Goal: Navigation & Orientation: Go to known website

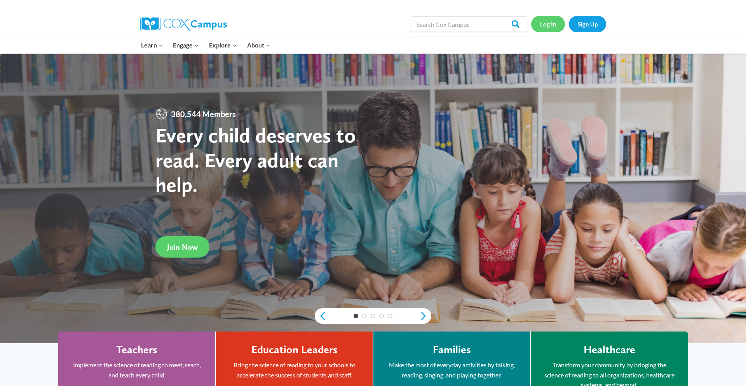
click at [545, 30] on link "Log In" at bounding box center [548, 24] width 34 height 16
click at [550, 23] on link "Log In" at bounding box center [548, 24] width 34 height 16
